Goal: Task Accomplishment & Management: Use online tool/utility

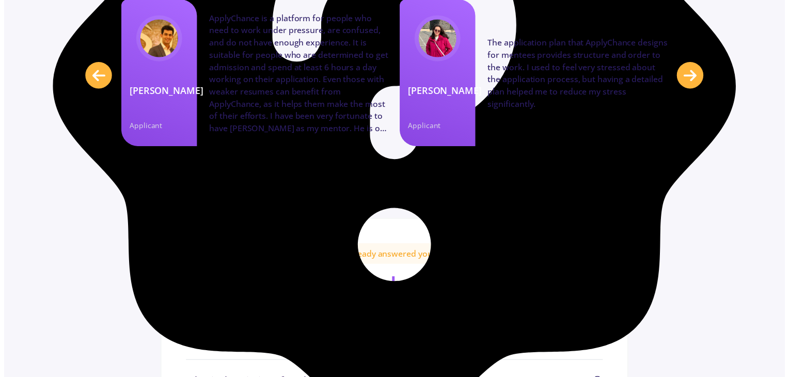
scroll to position [4647, 0]
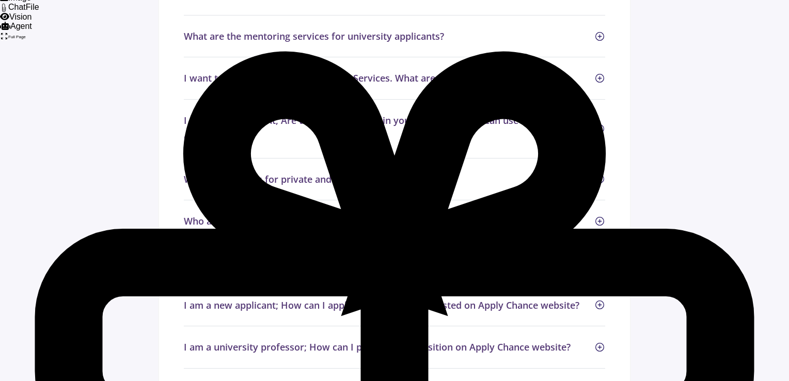
drag, startPoint x: 788, startPoint y: 304, endPoint x: 788, endPoint y: 331, distance: 27.4
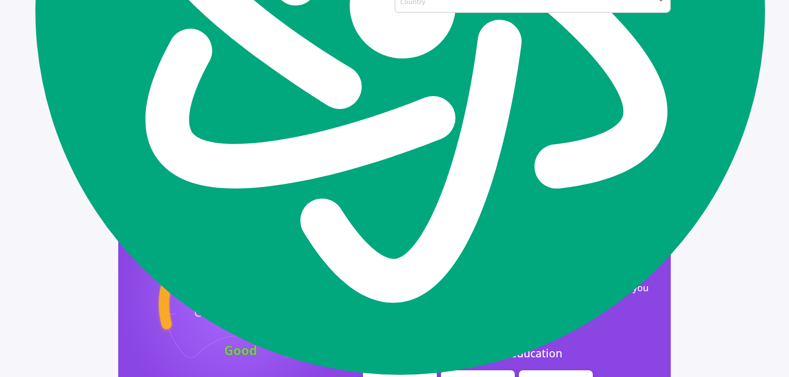
scroll to position [900, 0]
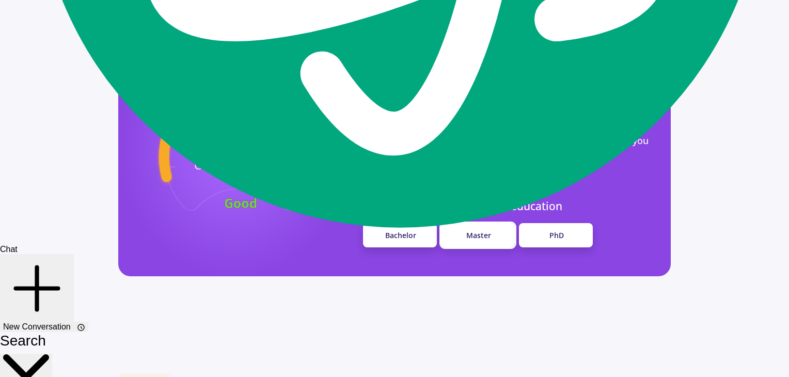
click at [458, 223] on link "Master" at bounding box center [478, 235] width 74 height 24
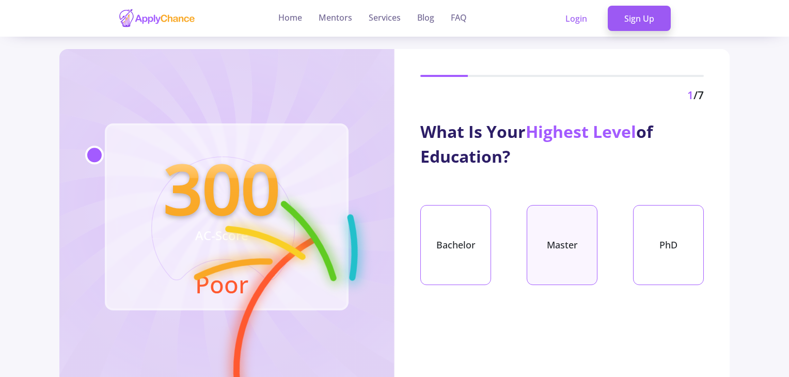
click at [539, 246] on div "Master" at bounding box center [562, 245] width 71 height 80
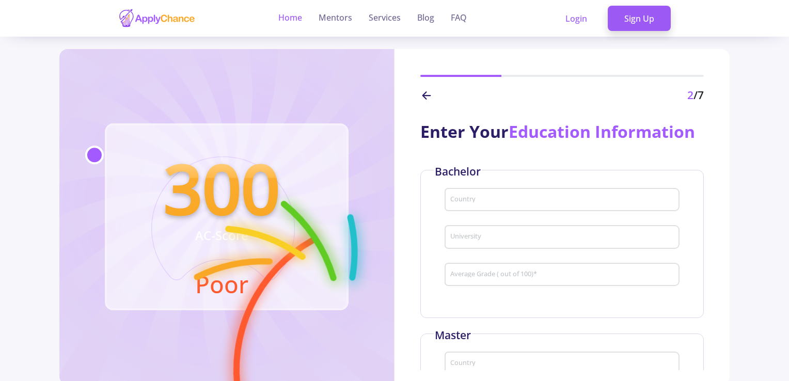
click at [288, 19] on link "Home" at bounding box center [290, 18] width 24 height 37
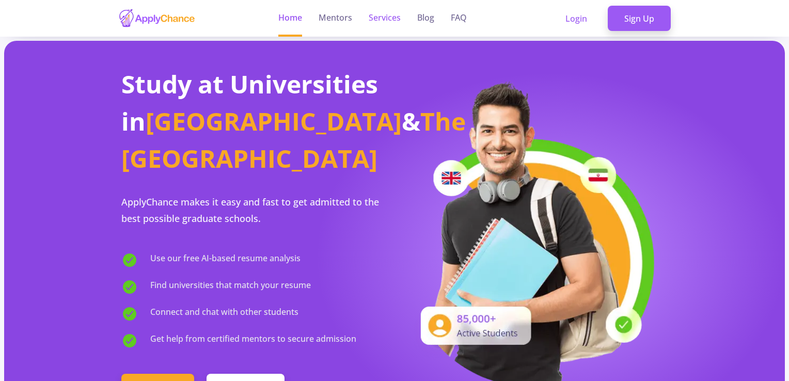
click at [387, 24] on link "Services" at bounding box center [385, 18] width 32 height 37
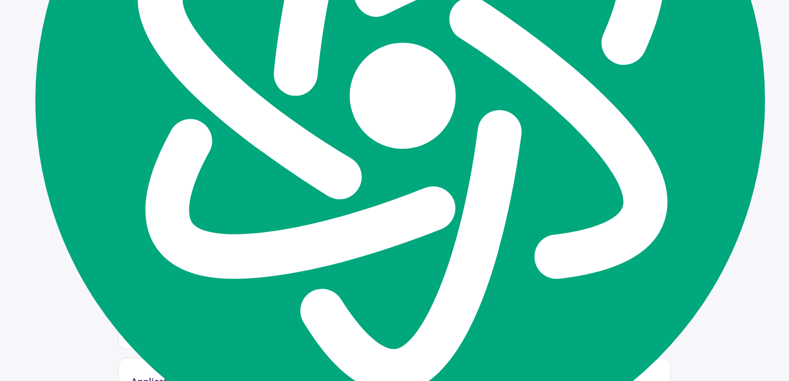
scroll to position [671, 0]
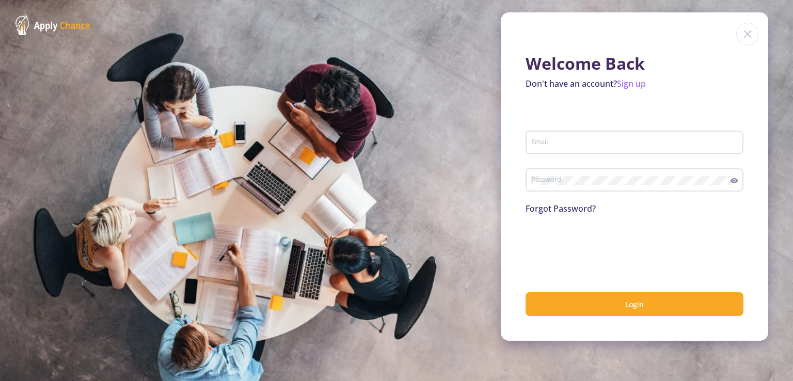
click at [753, 31] on img at bounding box center [747, 34] width 23 height 23
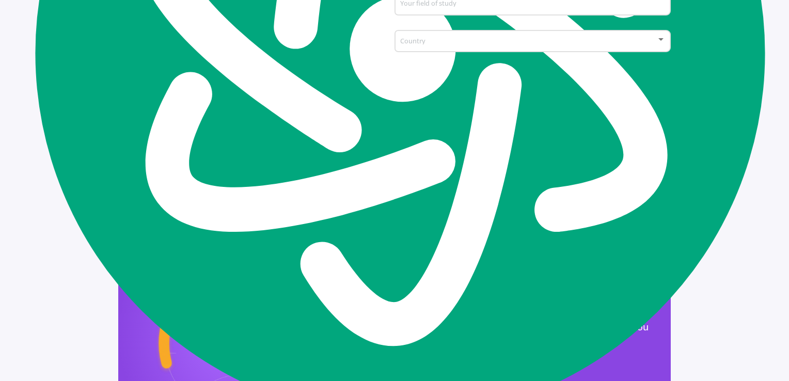
scroll to position [826, 0]
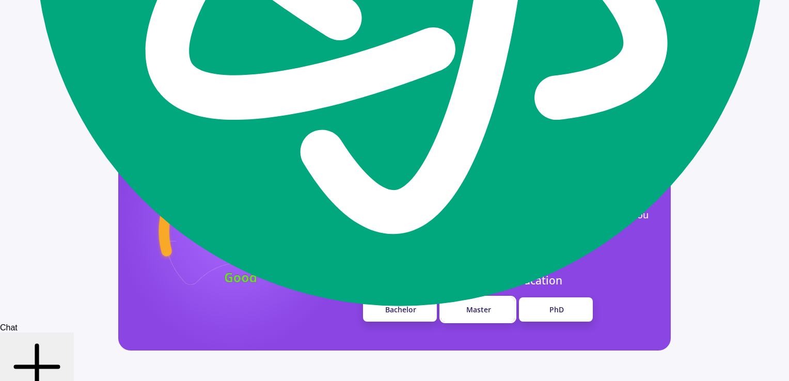
click at [493, 297] on link "Master" at bounding box center [478, 309] width 74 height 24
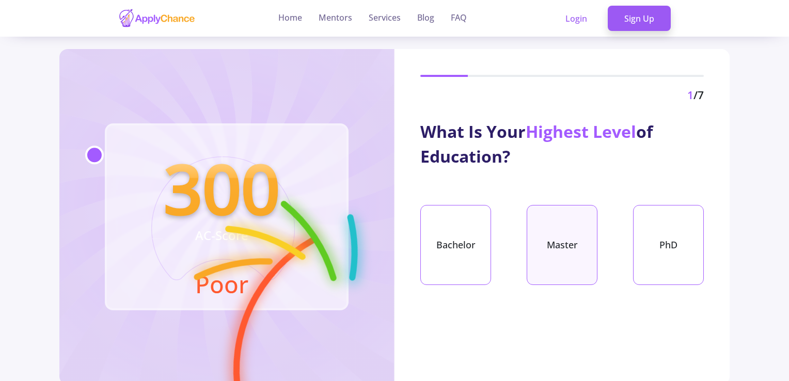
click at [560, 226] on div "Master" at bounding box center [562, 245] width 71 height 80
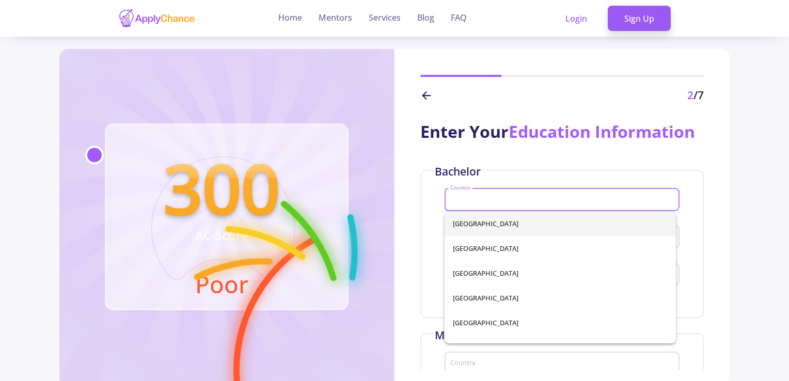
click at [549, 200] on input "Country" at bounding box center [564, 200] width 228 height 9
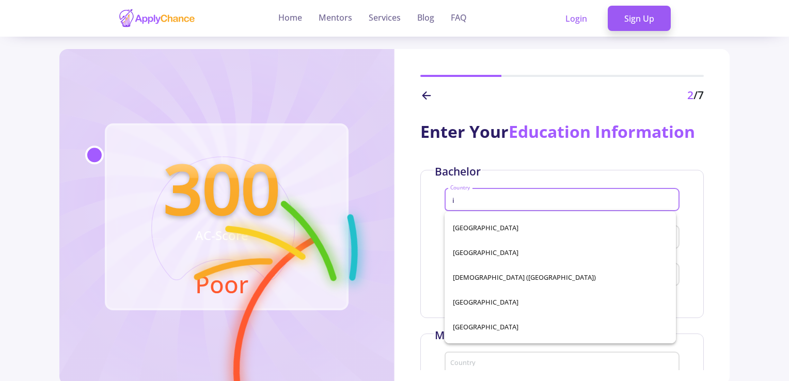
scroll to position [1239, 0]
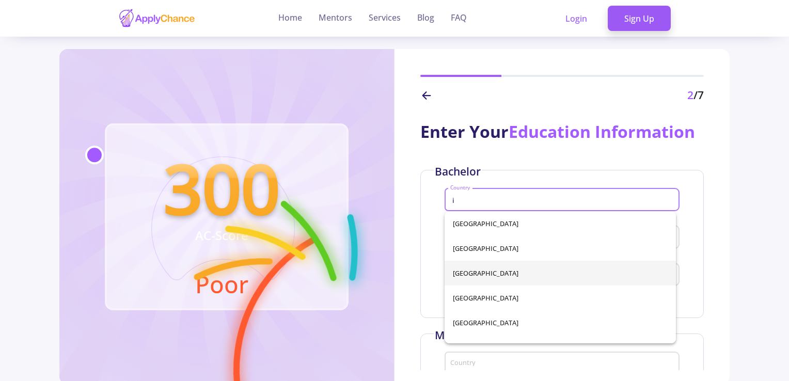
click at [526, 277] on span "[GEOGRAPHIC_DATA]" at bounding box center [560, 273] width 215 height 25
type input "[GEOGRAPHIC_DATA]"
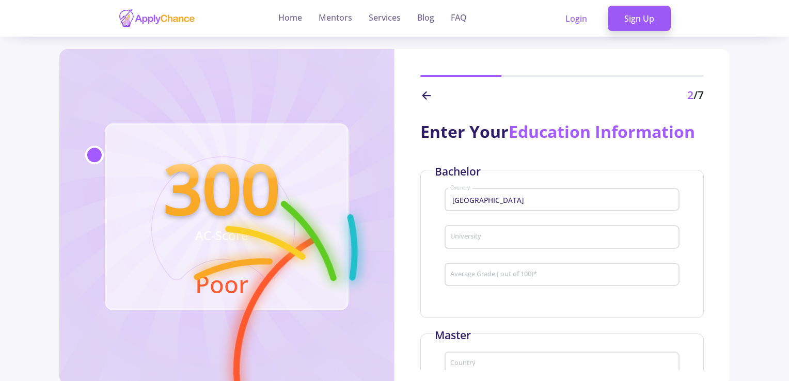
click at [529, 243] on div "University" at bounding box center [562, 234] width 225 height 27
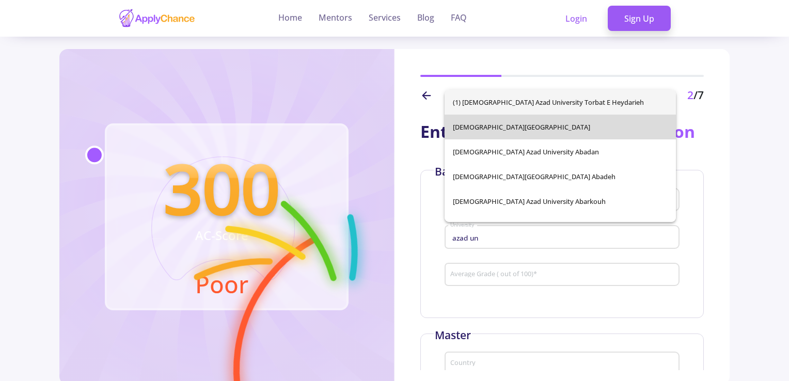
click at [562, 132] on span "[DEMOGRAPHIC_DATA][GEOGRAPHIC_DATA]" at bounding box center [560, 127] width 215 height 25
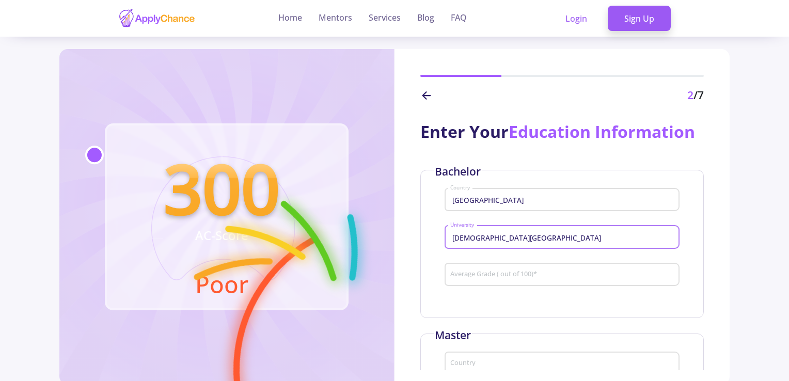
click at [535, 240] on input "[DEMOGRAPHIC_DATA][GEOGRAPHIC_DATA]" at bounding box center [564, 237] width 228 height 9
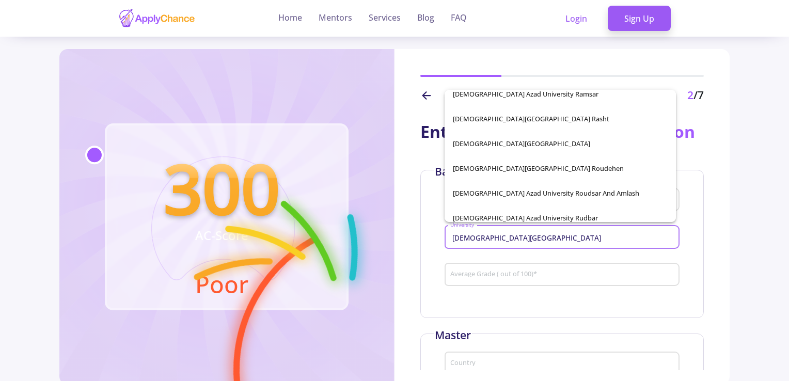
scroll to position [4492, 0]
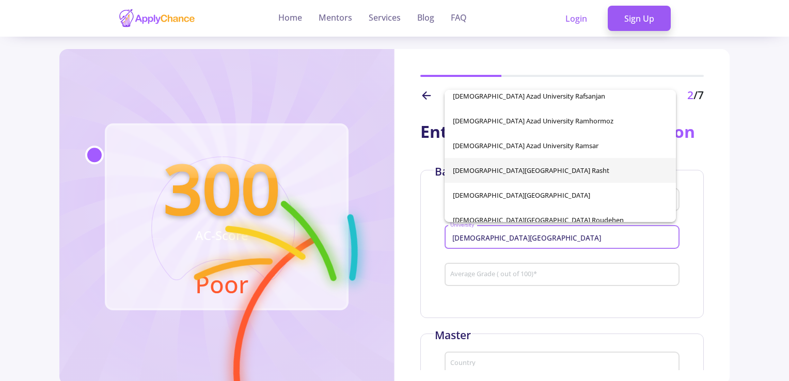
click at [632, 165] on span "[DEMOGRAPHIC_DATA][GEOGRAPHIC_DATA] Rasht" at bounding box center [560, 170] width 215 height 25
type input "[DEMOGRAPHIC_DATA][GEOGRAPHIC_DATA] Rasht"
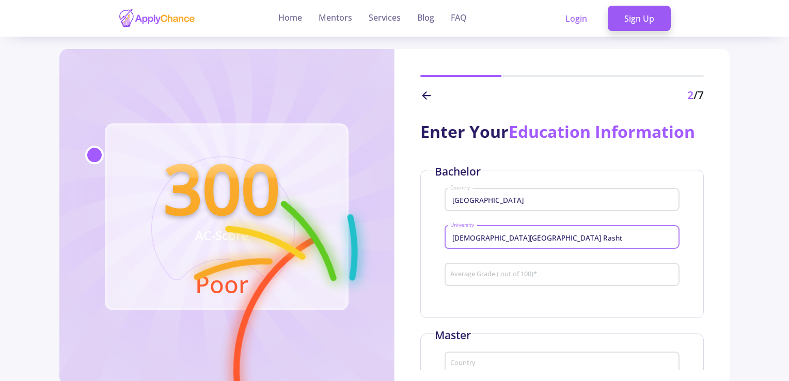
click at [568, 268] on div "Average Grade ( out of 100) *" at bounding box center [562, 272] width 225 height 27
click at [584, 303] on div "Bachelor Iran Country [DEMOGRAPHIC_DATA][GEOGRAPHIC_DATA] Average Grade ( out o…" at bounding box center [561, 244] width 283 height 148
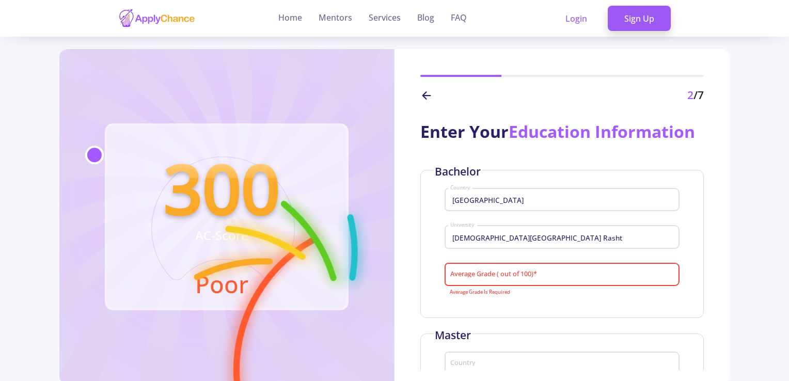
click at [582, 277] on input "Average Grade ( out of 100) *" at bounding box center [564, 275] width 228 height 9
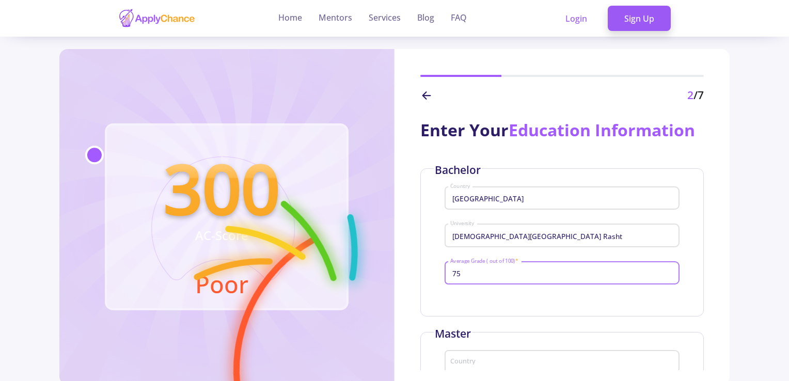
scroll to position [0, 0]
type input "7"
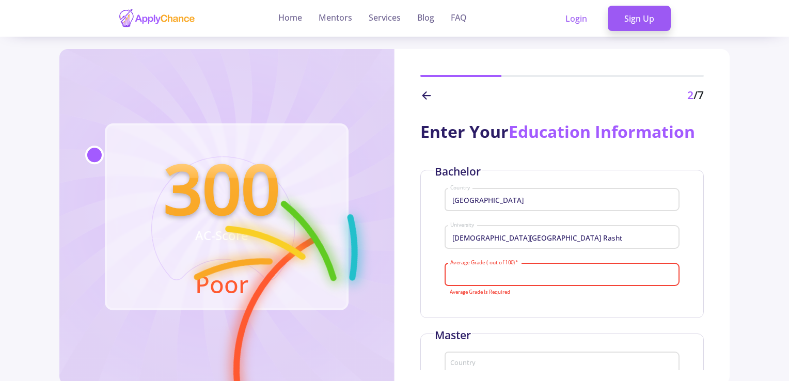
click at [471, 273] on input "Average Grade ( out of 100) *" at bounding box center [564, 275] width 228 height 9
click at [483, 233] on input "[DEMOGRAPHIC_DATA][GEOGRAPHIC_DATA] Rasht" at bounding box center [564, 237] width 228 height 9
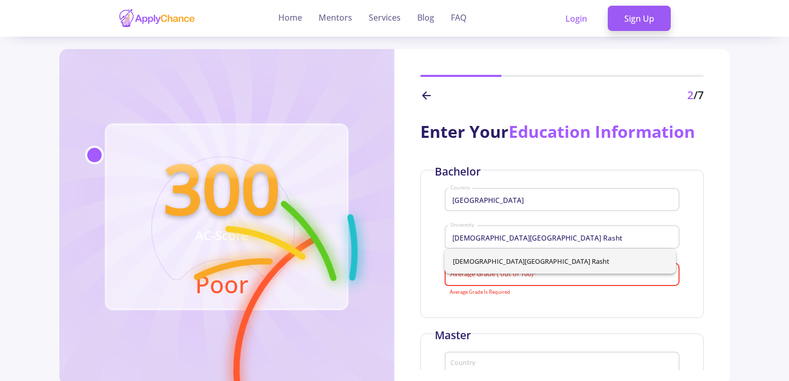
click at [493, 303] on div "Bachelor Iran Country [DEMOGRAPHIC_DATA][GEOGRAPHIC_DATA] [GEOGRAPHIC_DATA] Ave…" at bounding box center [561, 244] width 283 height 148
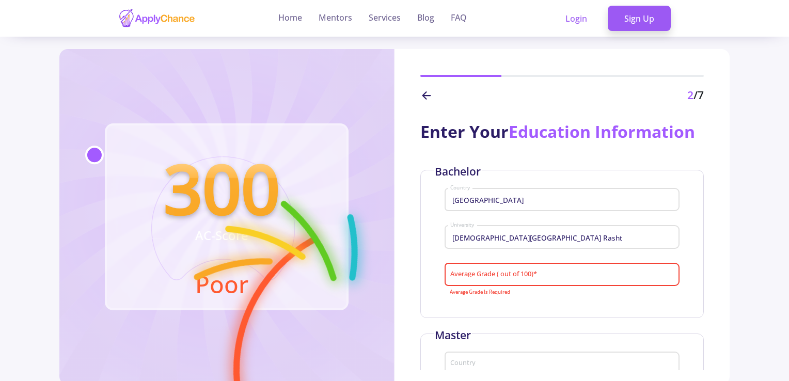
drag, startPoint x: 494, startPoint y: 281, endPoint x: 492, endPoint y: 276, distance: 6.0
click at [492, 277] on div "Average Grade ( out of 100) *" at bounding box center [562, 272] width 225 height 27
click at [492, 275] on input "Average Grade ( out of 100) *" at bounding box center [564, 275] width 228 height 9
type input "4"
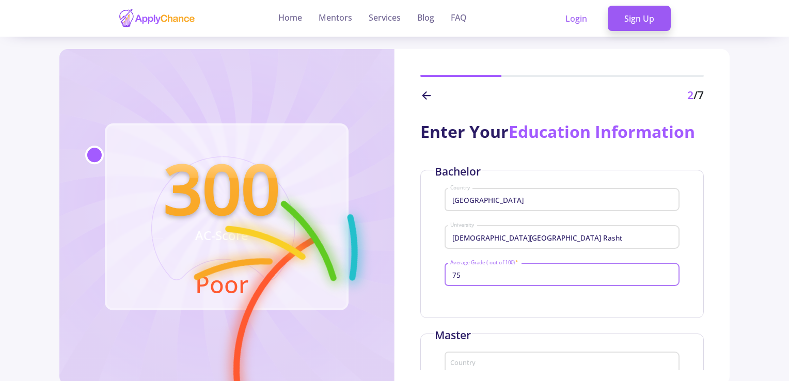
type input "75"
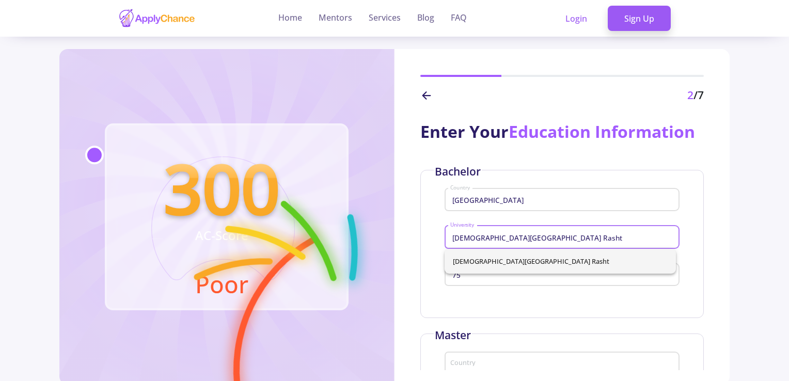
click at [505, 234] on input "[DEMOGRAPHIC_DATA][GEOGRAPHIC_DATA] Rasht" at bounding box center [564, 237] width 228 height 9
drag, startPoint x: 569, startPoint y: 241, endPoint x: 324, endPoint y: 239, distance: 244.7
click at [324, 239] on div "300 AC-Score Poor 2 /7 Enter Your Education Information Bachelor Iran Country […" at bounding box center [394, 217] width 671 height 336
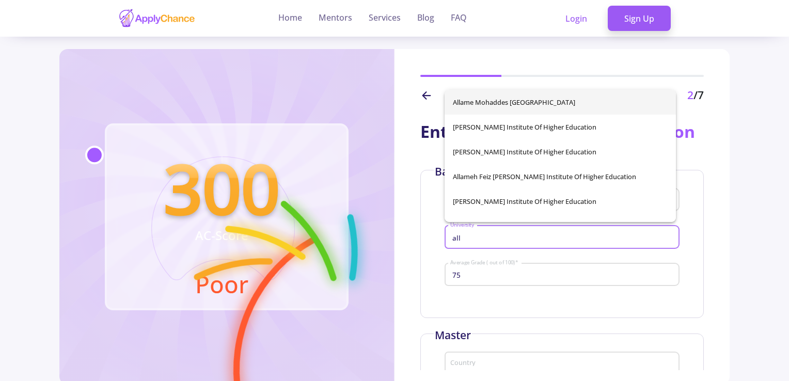
click at [555, 103] on span "Allame Mohaddes [GEOGRAPHIC_DATA]" at bounding box center [560, 102] width 215 height 25
type input "Allame Mohaddes [GEOGRAPHIC_DATA]"
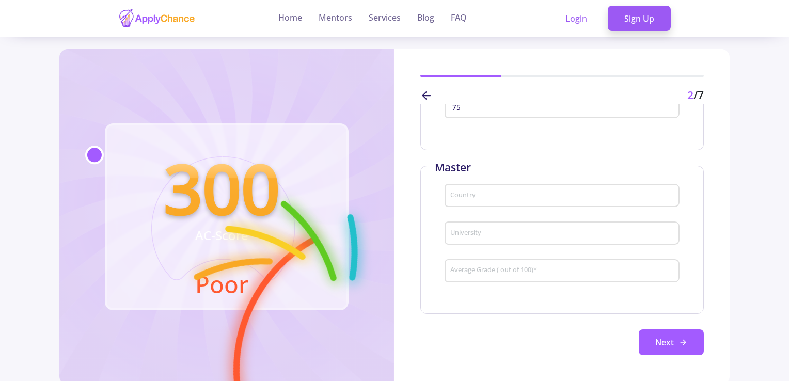
scroll to position [169, 0]
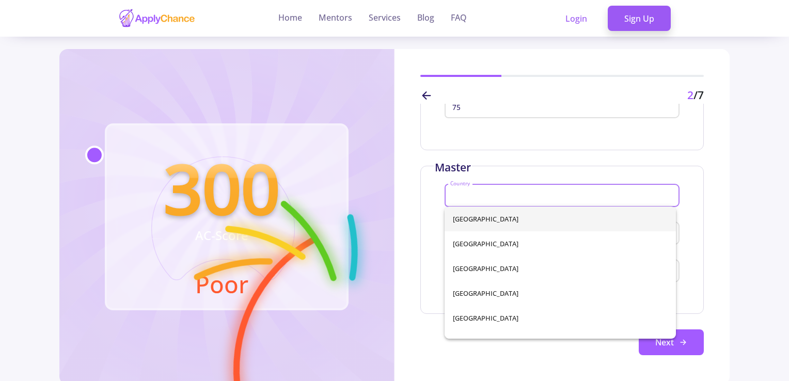
click at [496, 195] on input "Country" at bounding box center [564, 196] width 228 height 9
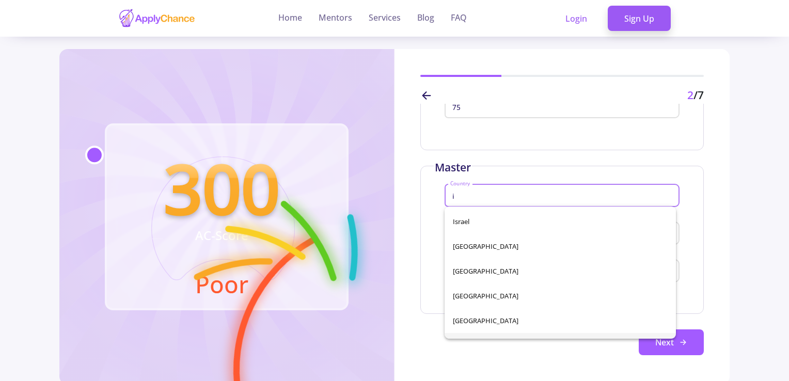
scroll to position [1291, 0]
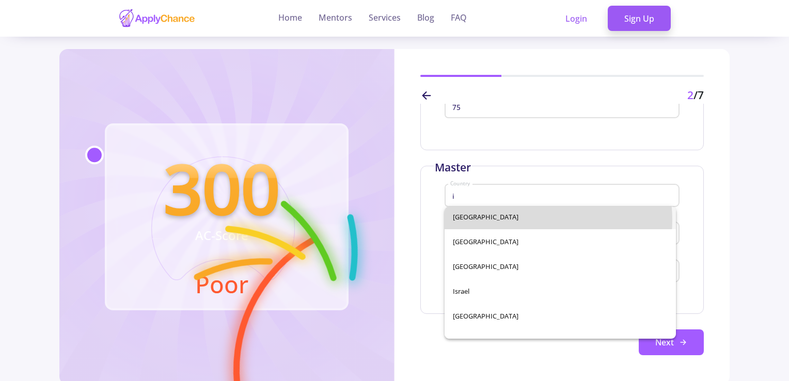
click at [526, 220] on span "[GEOGRAPHIC_DATA]" at bounding box center [560, 216] width 215 height 25
type input "[GEOGRAPHIC_DATA]"
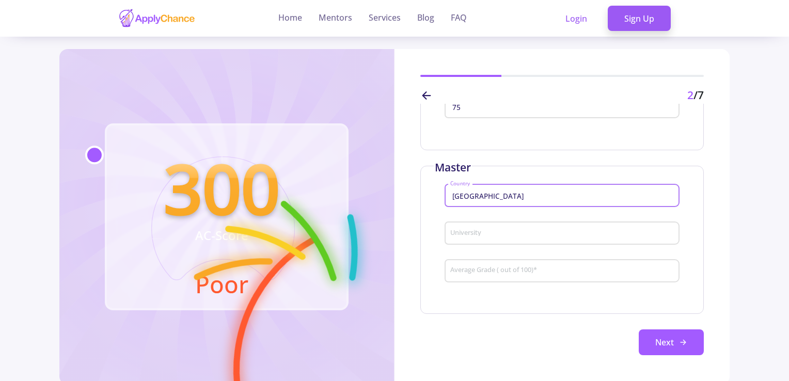
click at [526, 238] on div "University" at bounding box center [562, 231] width 225 height 27
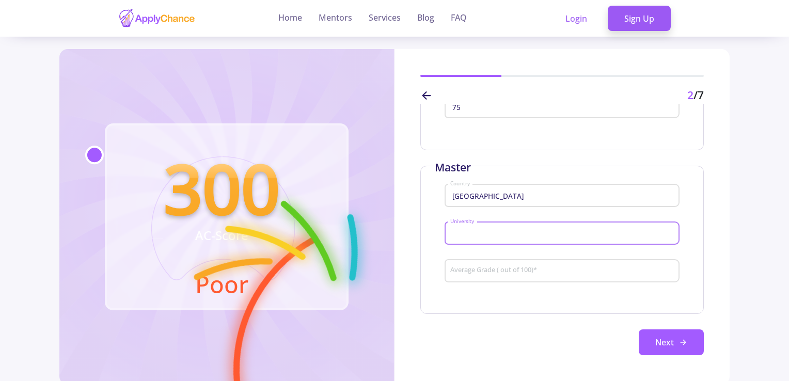
click at [528, 226] on div "University" at bounding box center [562, 231] width 225 height 27
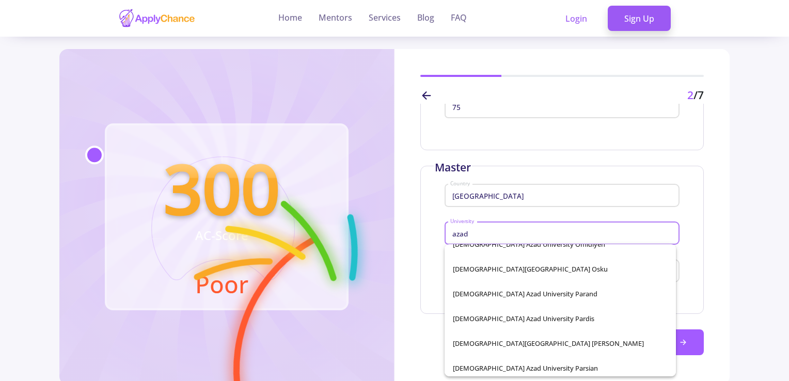
scroll to position [4543, 0]
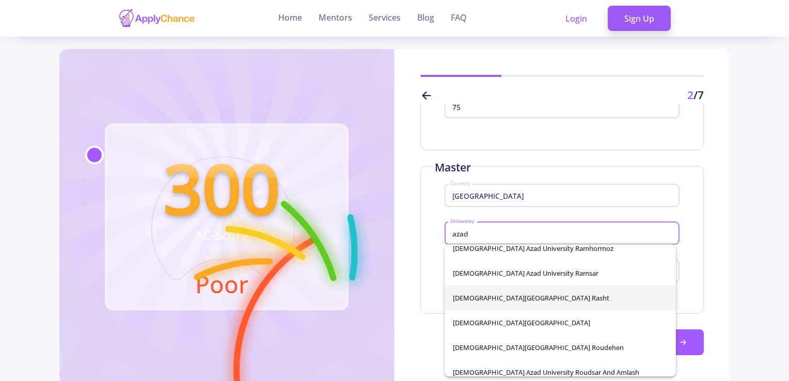
click at [563, 291] on span "[DEMOGRAPHIC_DATA][GEOGRAPHIC_DATA] Rasht" at bounding box center [560, 298] width 215 height 25
type input "[DEMOGRAPHIC_DATA][GEOGRAPHIC_DATA] Rasht"
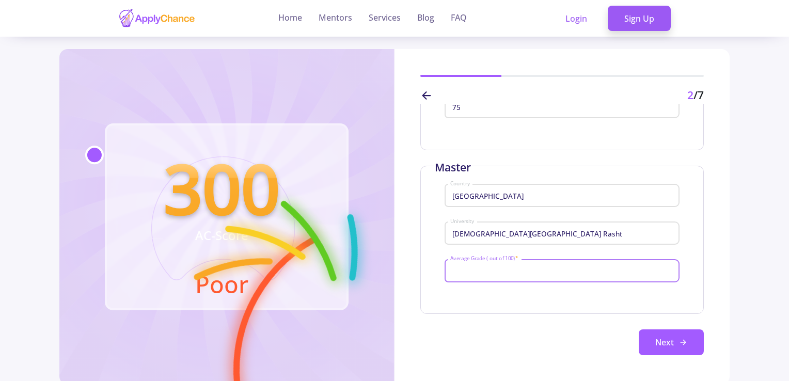
click at [549, 270] on input "Average Grade ( out of 100) *" at bounding box center [564, 270] width 228 height 9
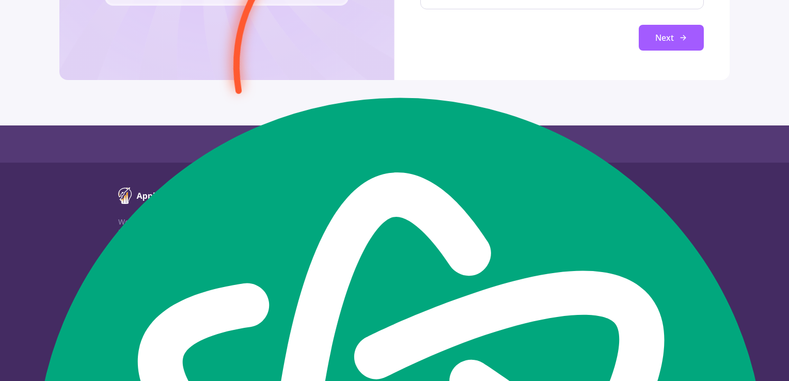
scroll to position [310, 0]
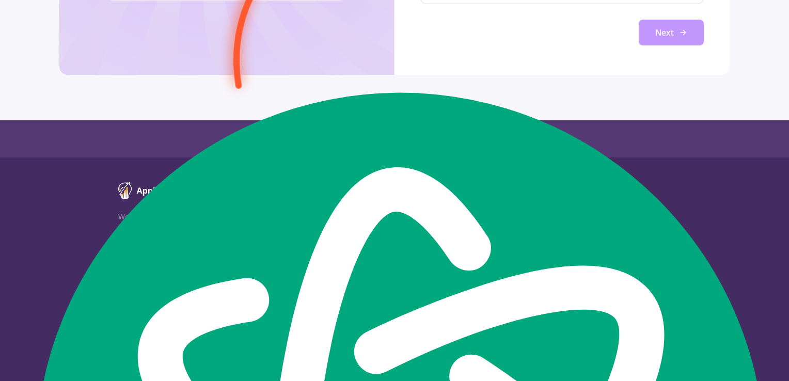
type input "75"
click at [661, 34] on button "Next" at bounding box center [671, 33] width 65 height 26
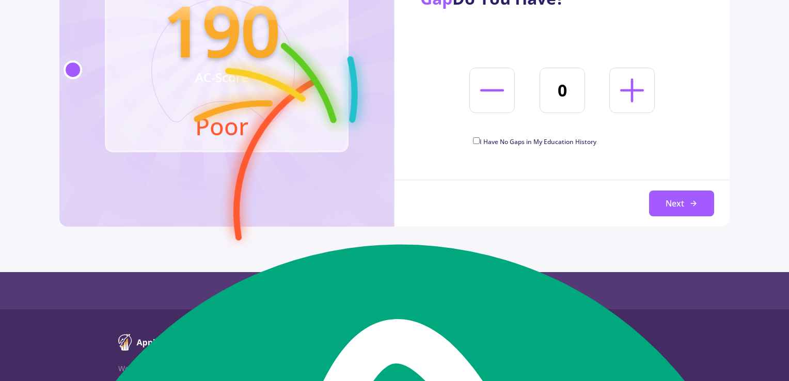
scroll to position [103, 0]
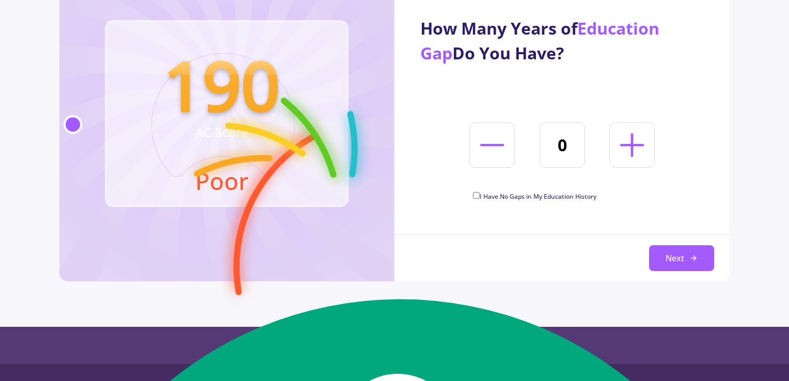
drag, startPoint x: 572, startPoint y: 141, endPoint x: 555, endPoint y: 143, distance: 17.6
click at [555, 143] on input "0" at bounding box center [562, 144] width 45 height 45
click at [648, 144] on icon at bounding box center [632, 145] width 38 height 38
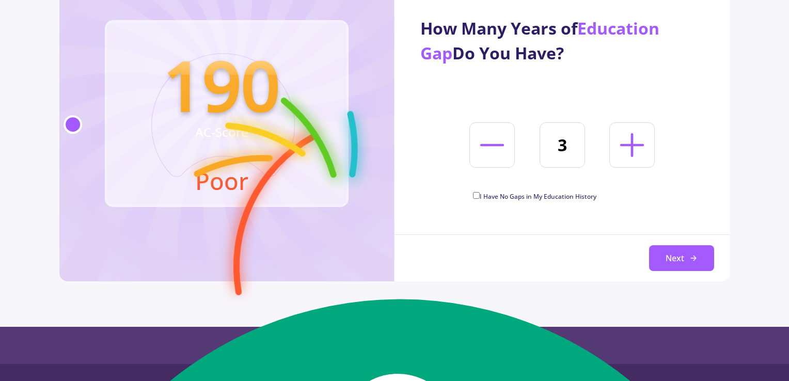
click at [648, 144] on icon at bounding box center [632, 145] width 38 height 38
click at [627, 149] on icon at bounding box center [632, 145] width 38 height 38
type input "7"
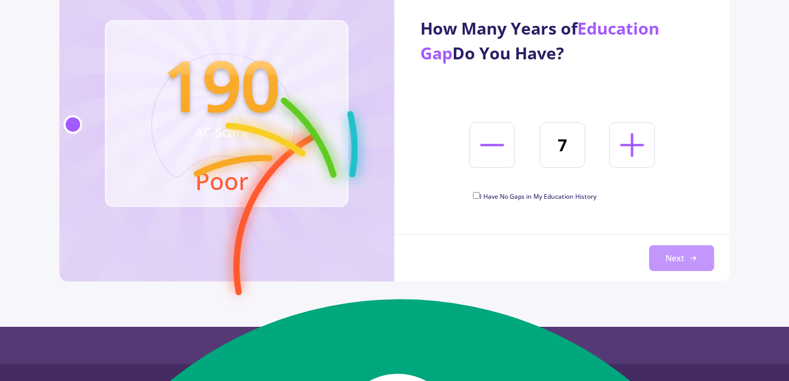
click at [655, 255] on button "Next" at bounding box center [681, 258] width 65 height 26
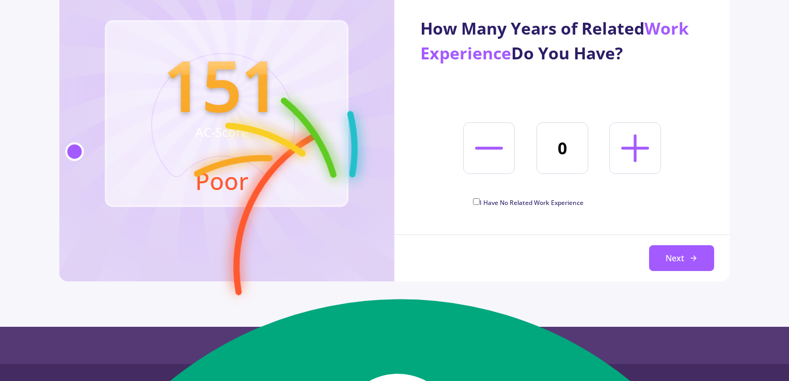
click at [627, 145] on icon at bounding box center [635, 148] width 44 height 44
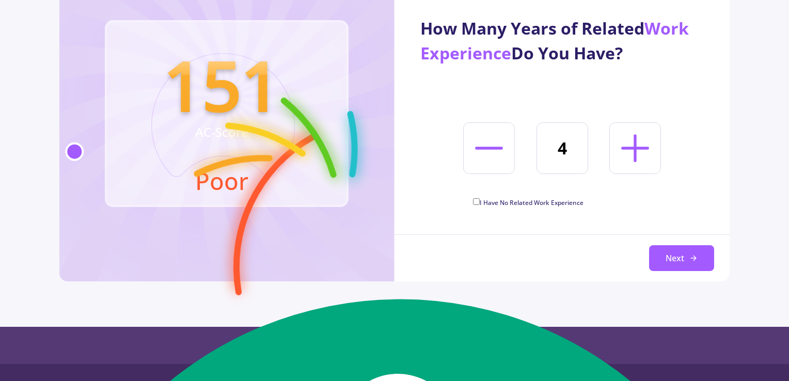
type input "5"
click at [688, 251] on button "Next" at bounding box center [681, 258] width 65 height 26
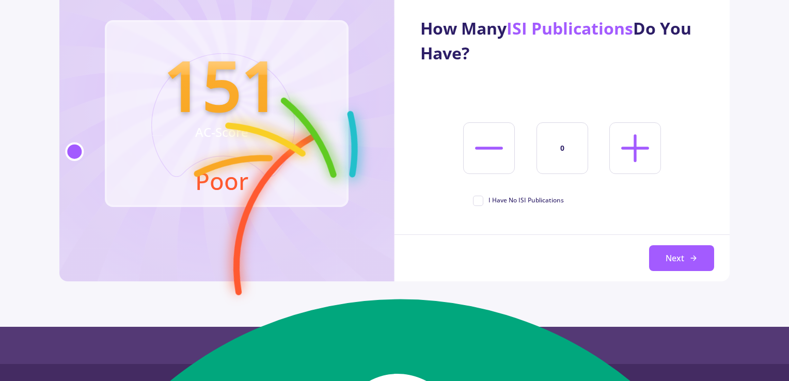
click at [627, 151] on icon at bounding box center [635, 148] width 44 height 44
type input "1"
click at [677, 252] on button "Next" at bounding box center [681, 258] width 65 height 26
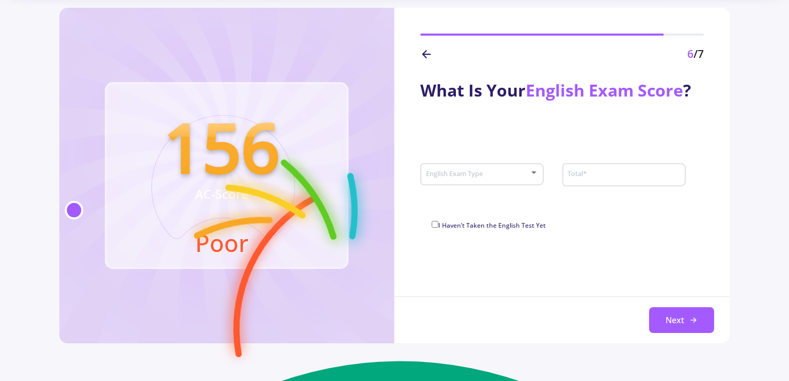
scroll to position [0, 0]
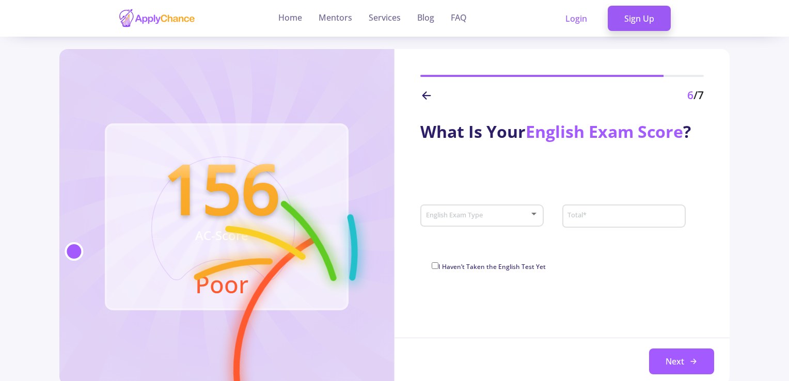
click at [428, 97] on icon at bounding box center [426, 95] width 12 height 12
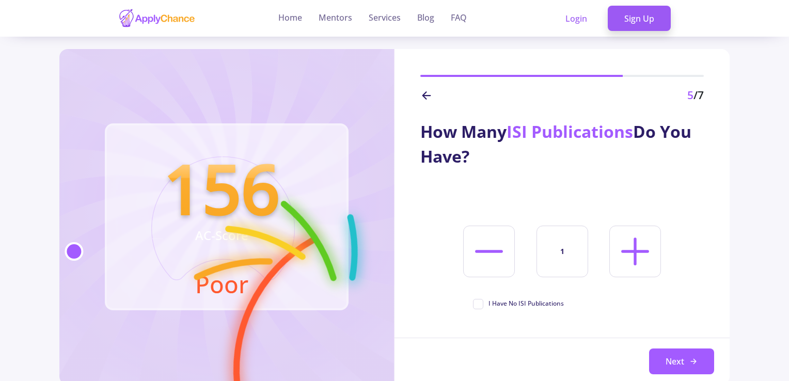
click at [626, 261] on icon at bounding box center [635, 251] width 44 height 44
type input "5"
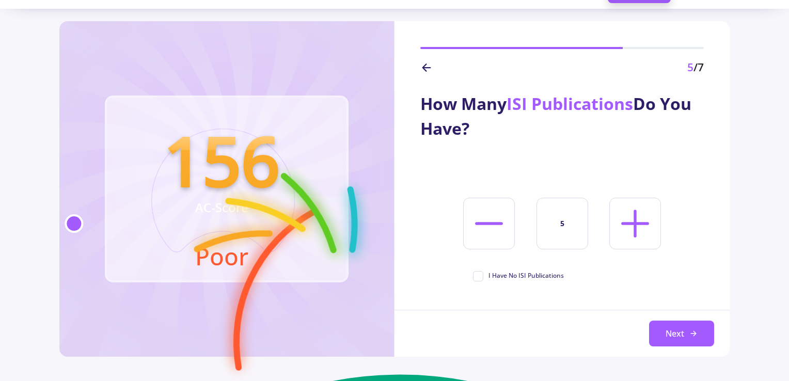
scroll to position [52, 0]
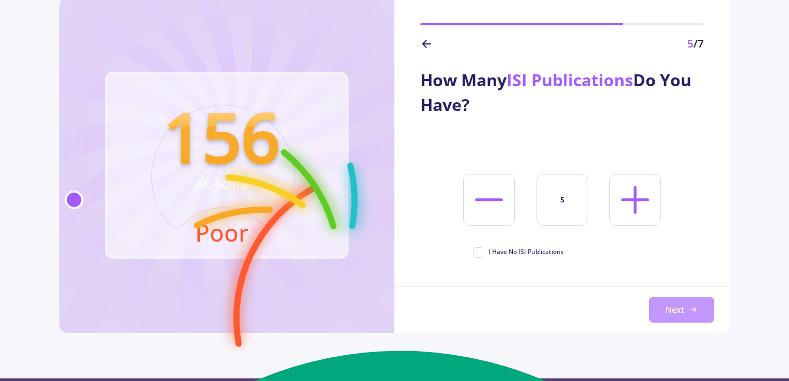
click at [667, 315] on button "Next" at bounding box center [681, 310] width 65 height 26
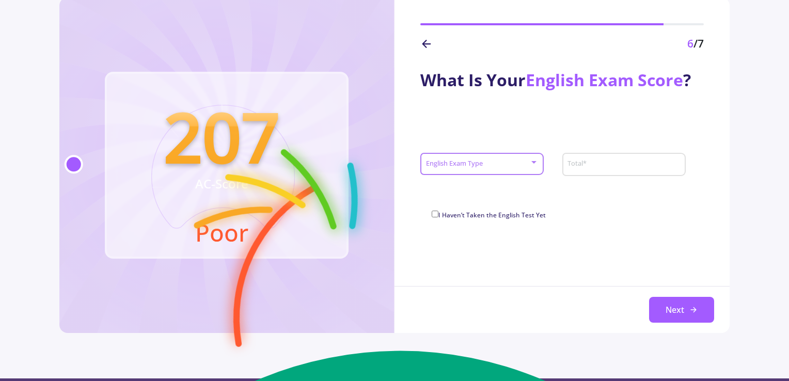
click at [511, 163] on span at bounding box center [479, 164] width 102 height 7
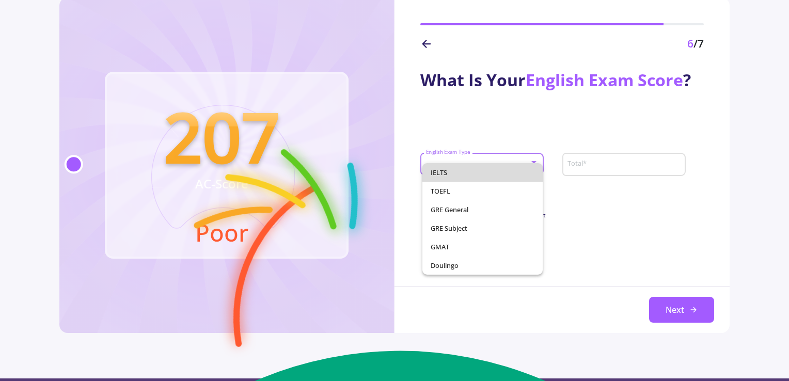
click at [511, 163] on span "IELTS" at bounding box center [483, 172] width 104 height 19
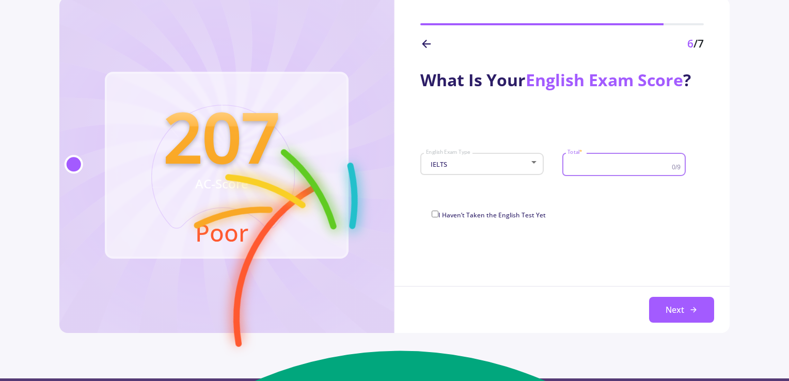
click at [659, 163] on input "Total *" at bounding box center [620, 164] width 107 height 9
click at [560, 199] on div "What Is Your English Exam Score ? IELTS English Exam Type Total * 0/9 Total Is …" at bounding box center [561, 138] width 335 height 173
click at [624, 247] on div "What Is Your English Exam Score ? IELTS English Exam Type Total * 0/9 Total Is …" at bounding box center [561, 192] width 335 height 281
click at [567, 163] on input "Total *" at bounding box center [620, 164] width 107 height 9
type input "7"
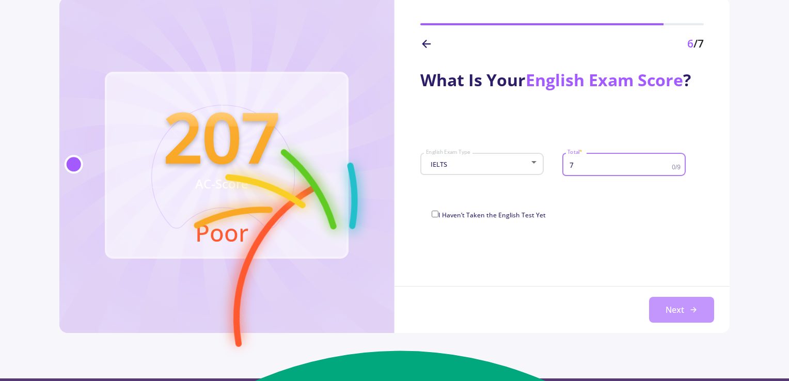
click at [684, 317] on button "Next" at bounding box center [681, 310] width 65 height 26
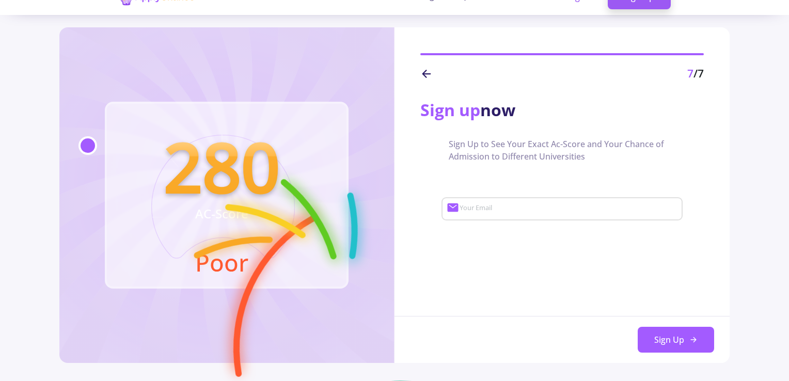
scroll to position [6, 0]
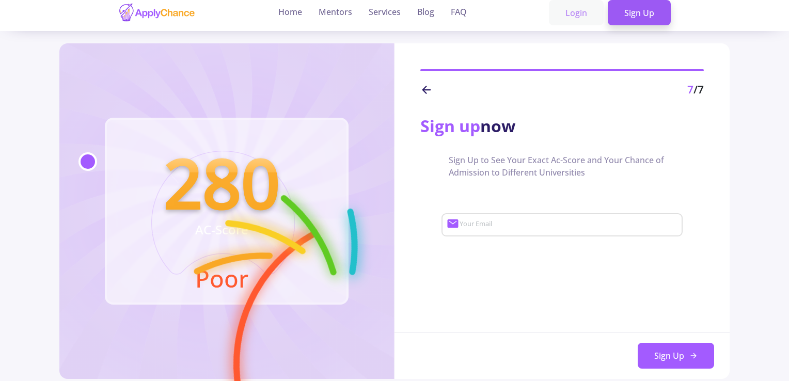
click at [567, 4] on link "Login" at bounding box center [576, 13] width 55 height 26
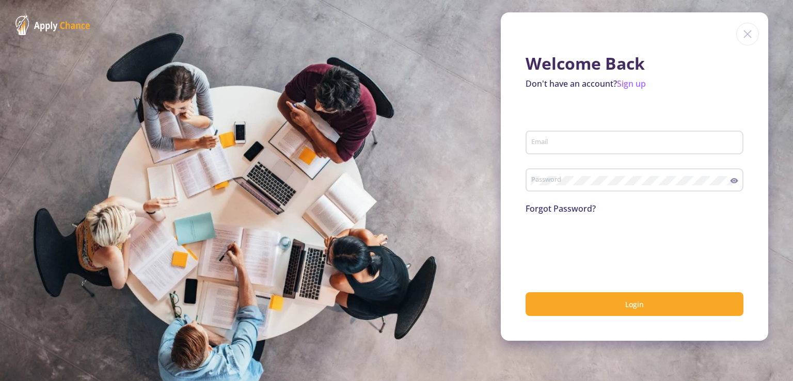
click at [605, 137] on div "Email" at bounding box center [635, 140] width 208 height 27
type input "[PERSON_NAME][EMAIL_ADDRESS][PERSON_NAME][DOMAIN_NAME]"
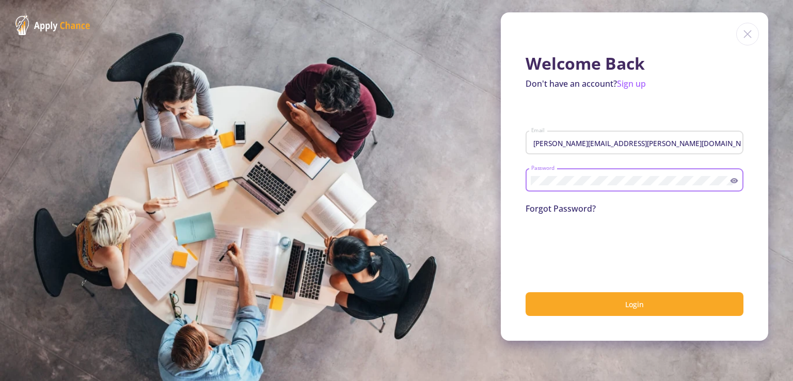
click at [558, 210] on link "Forgot Password?" at bounding box center [561, 208] width 70 height 11
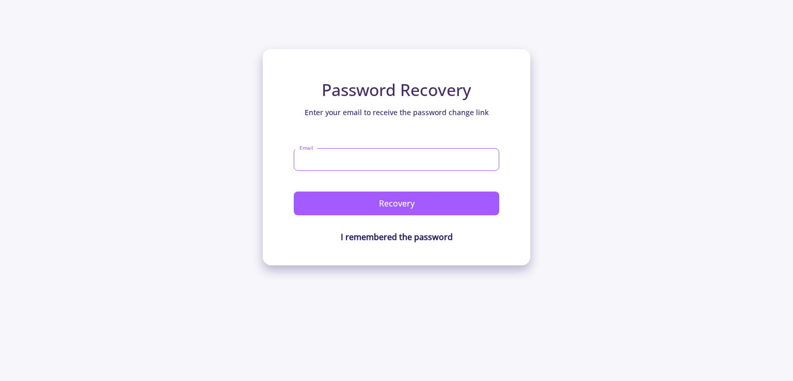
click at [413, 162] on input "Email" at bounding box center [396, 159] width 205 height 23
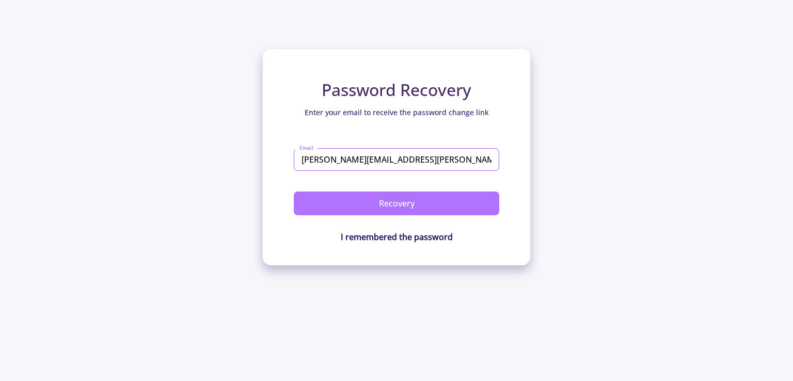
type input "[PERSON_NAME][EMAIL_ADDRESS][PERSON_NAME][DOMAIN_NAME]"
click at [420, 198] on button "Recovery" at bounding box center [396, 204] width 205 height 24
click at [462, 203] on button "Recovery" at bounding box center [396, 204] width 205 height 24
